Goal: Find specific page/section: Find specific page/section

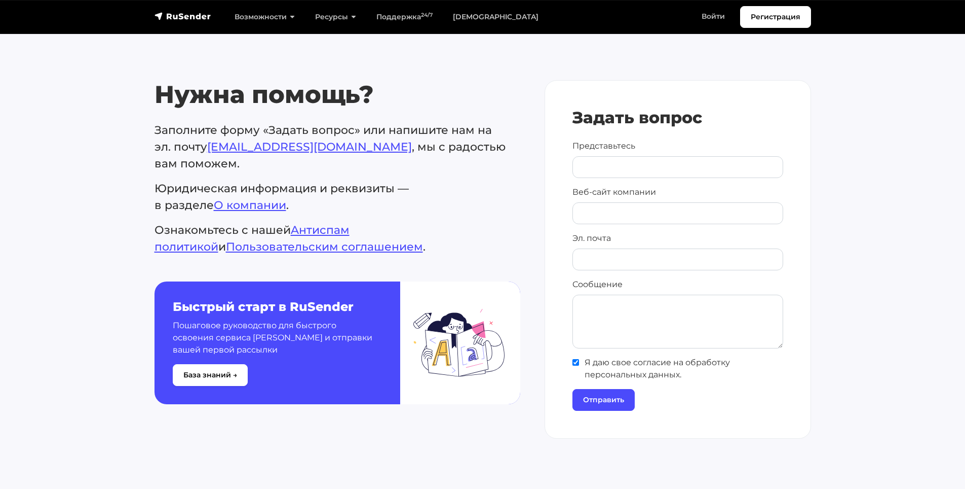
scroll to position [24, 0]
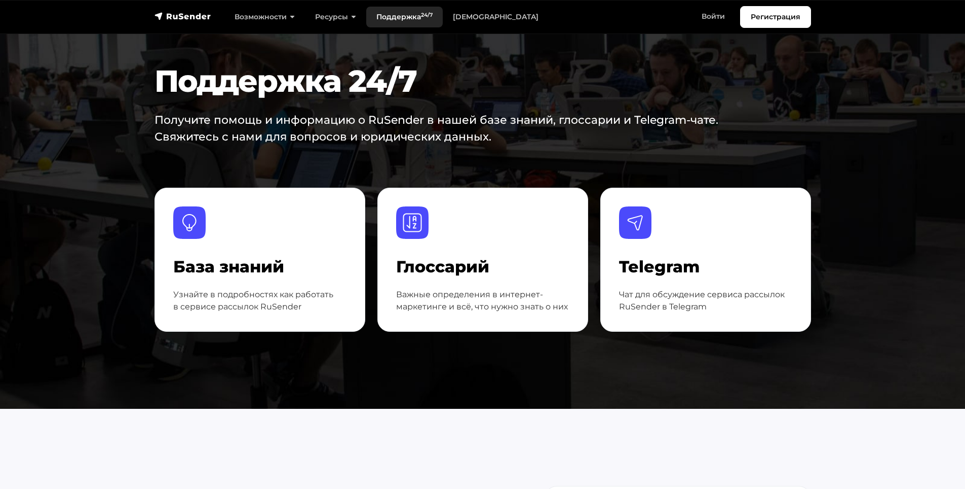
click at [399, 15] on link "Поддержка 24/7" at bounding box center [404, 17] width 77 height 21
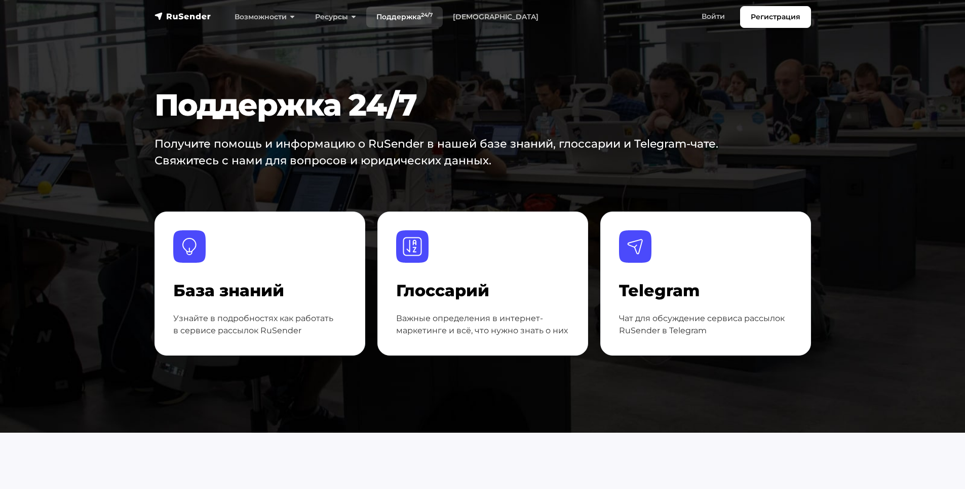
click at [392, 17] on link "Поддержка 24/7" at bounding box center [404, 17] width 77 height 21
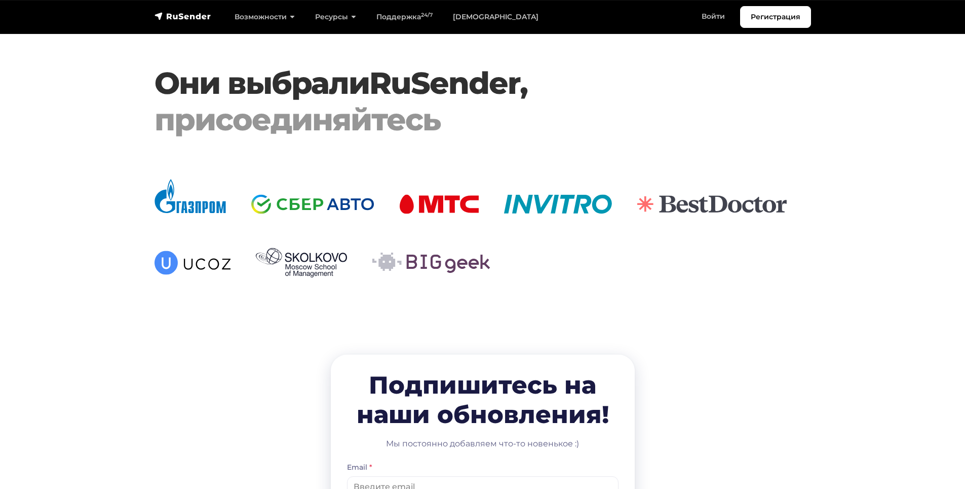
scroll to position [2281, 0]
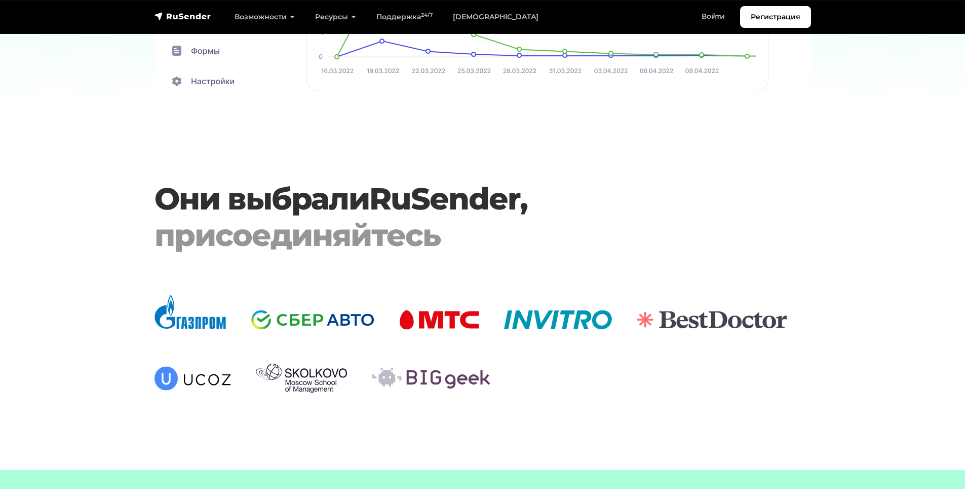
scroll to position [2990, 0]
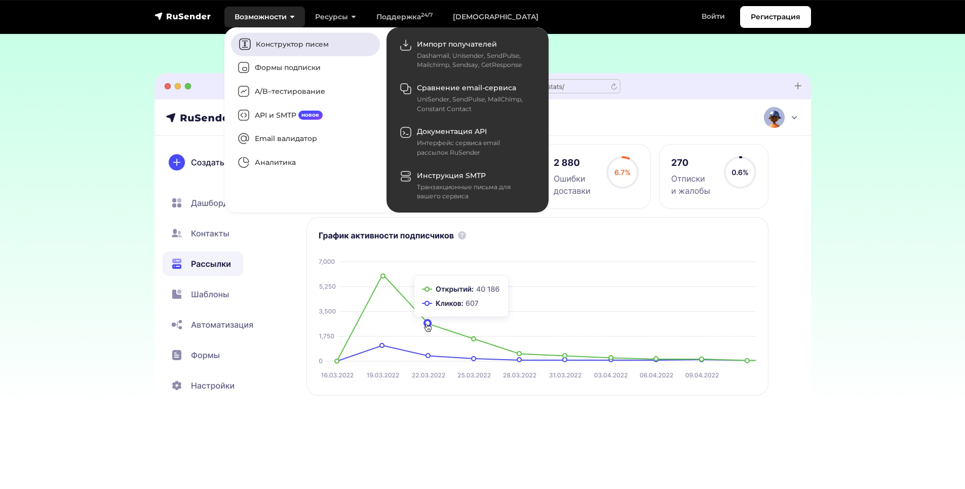
click at [269, 46] on link "Конструктор писем" at bounding box center [305, 43] width 149 height 23
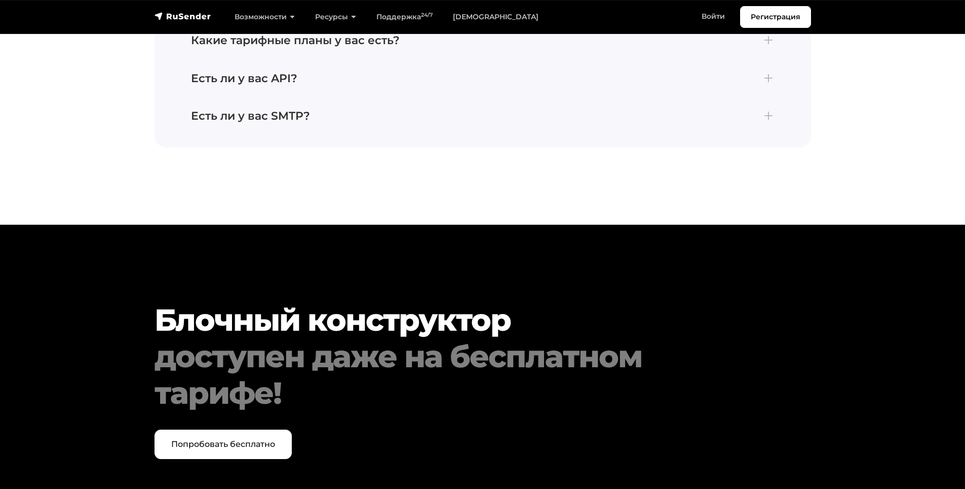
scroll to position [3882, 0]
